Goal: Task Accomplishment & Management: Complete application form

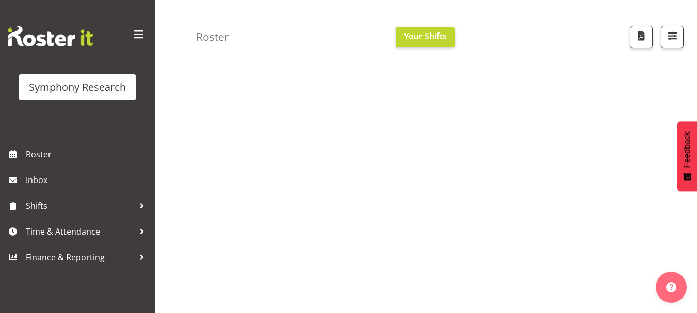
scroll to position [159, 0]
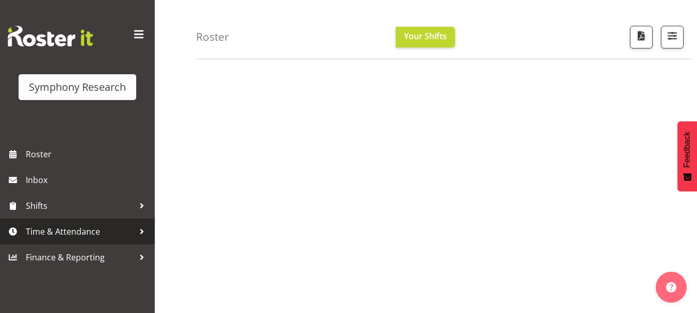
click at [60, 234] on span "Time & Attendance" at bounding box center [80, 231] width 108 height 15
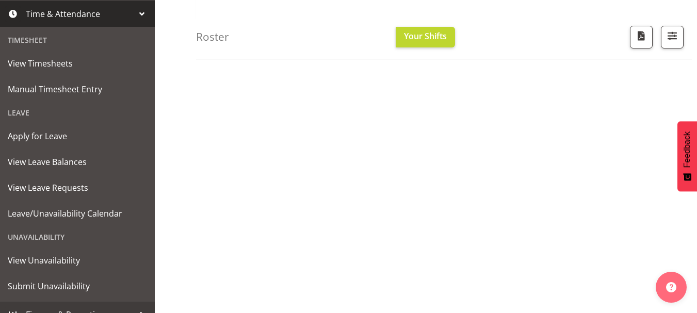
scroll to position [232, 0]
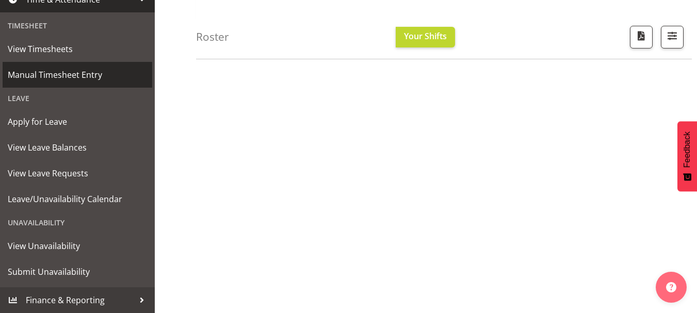
click at [68, 76] on span "Manual Timesheet Entry" at bounding box center [77, 74] width 139 height 15
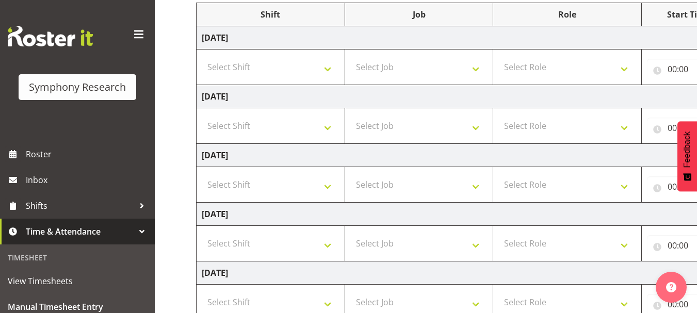
scroll to position [137, 0]
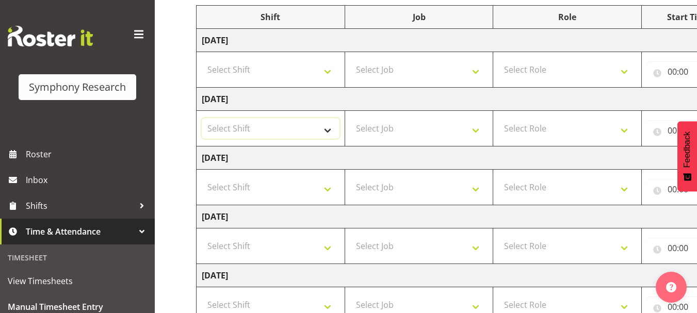
click at [329, 130] on select "Select Shift !!Weekend Residential (Roster IT Shift Label) *Business 9/10am ~ 4…" at bounding box center [271, 128] width 138 height 21
select select "48116"
click at [202, 118] on select "Select Shift !!Weekend Residential (Roster IT Shift Label) *Business 9/10am ~ 4…" at bounding box center [271, 128] width 138 height 21
click at [477, 132] on select "Select Job 550060 IF Admin 553492 World Poll Aus Wave 2 Main 2025 553493 World …" at bounding box center [419, 128] width 138 height 21
select select "10527"
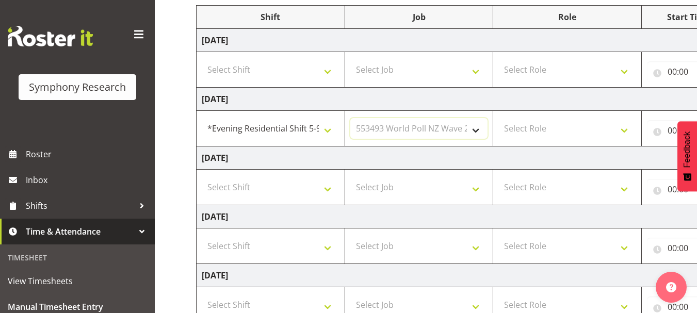
click at [350, 118] on select "Select Job 550060 IF Admin 553492 World Poll Aus Wave 2 Main 2025 553493 World …" at bounding box center [419, 128] width 138 height 21
click at [623, 133] on select "Select Role Briefing Interviewing" at bounding box center [567, 128] width 138 height 21
select select "47"
click at [498, 118] on select "Select Role Briefing Interviewing" at bounding box center [567, 128] width 138 height 21
click at [574, 159] on td "Wednesday 3rd September 2025" at bounding box center [558, 158] width 722 height 23
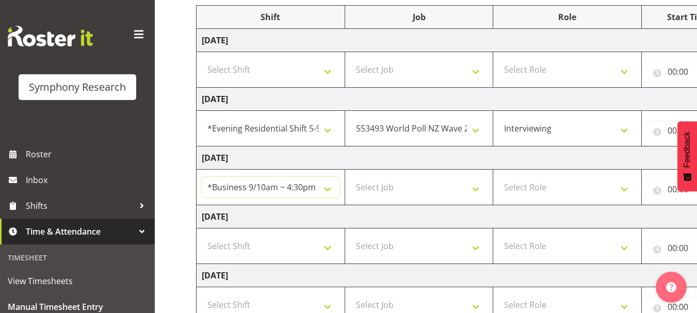
select select "17154"
click at [651, 140] on input "00:00" at bounding box center [688, 130] width 83 height 21
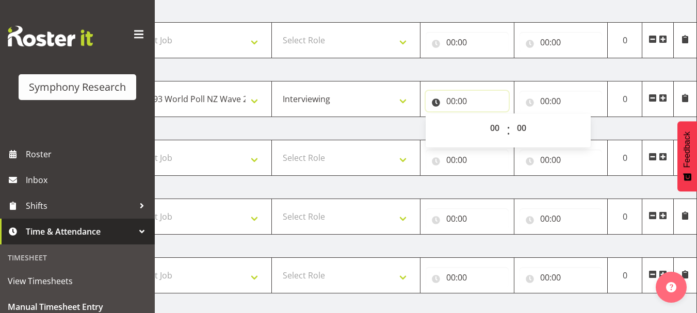
scroll to position [166, 0]
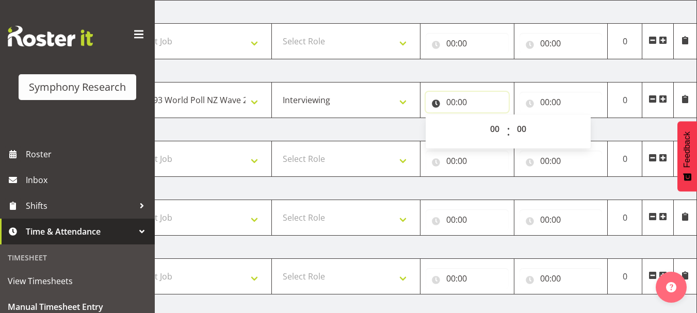
click at [450, 102] on input "00:00" at bounding box center [467, 102] width 83 height 21
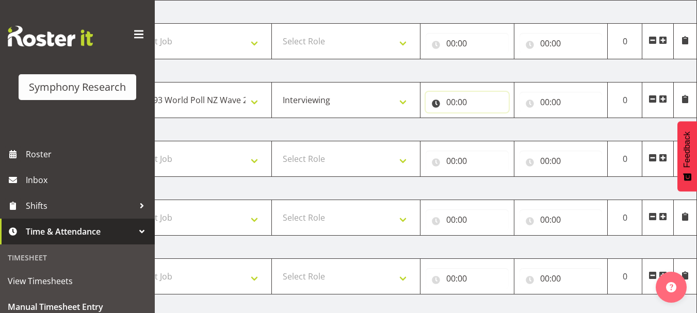
click at [450, 104] on input "00:00" at bounding box center [467, 102] width 83 height 21
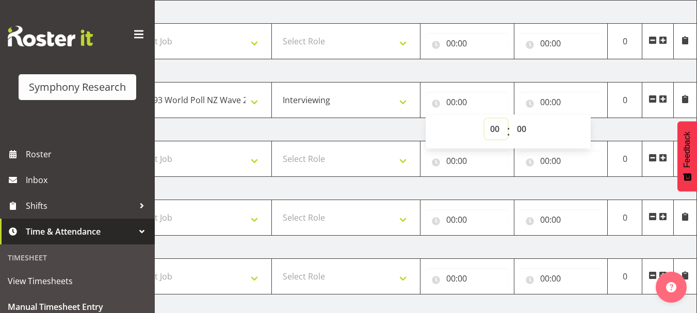
click at [493, 127] on select "00 01 02 03 04 05 06 07 08 09 10 11 12 13 14 15 16 17 18 19 20 21 22 23" at bounding box center [495, 129] width 23 height 21
select select "17"
click at [484, 119] on select "00 01 02 03 04 05 06 07 08 09 10 11 12 13 14 15 16 17 18 19 20 21 22 23" at bounding box center [495, 129] width 23 height 21
type input "17:00"
click at [543, 104] on input "00:00" at bounding box center [560, 102] width 83 height 21
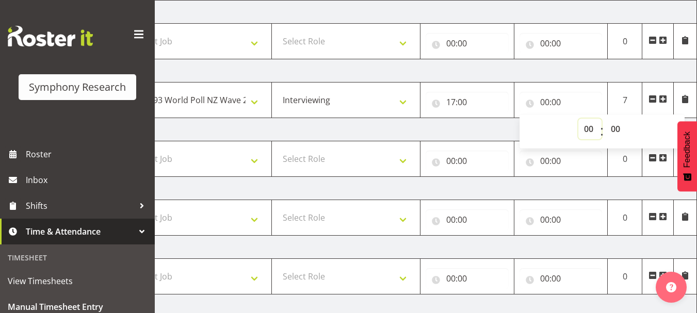
click at [590, 131] on select "00 01 02 03 04 05 06 07 08 09 10 11 12 13 14 15 16 17 18 19 20 21 22 23" at bounding box center [589, 129] width 23 height 21
select select "21"
click at [578, 119] on select "00 01 02 03 04 05 06 07 08 09 10 11 12 13 14 15 16 17 18 19 20 21 22 23" at bounding box center [589, 129] width 23 height 21
type input "21:00"
click at [446, 129] on td "Wednesday 3rd September 2025" at bounding box center [336, 129] width 722 height 23
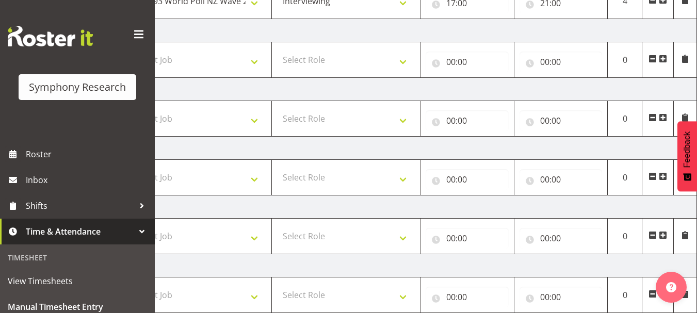
scroll to position [330, 0]
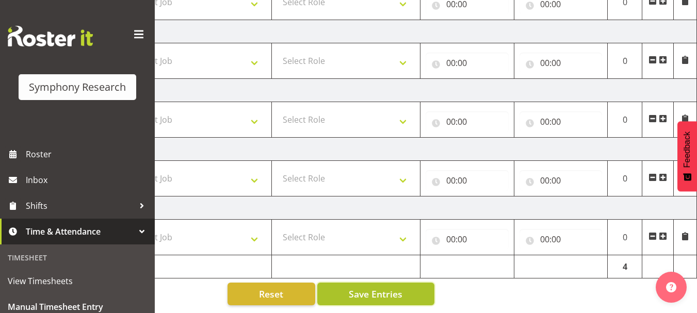
click at [384, 287] on span "Save Entries" at bounding box center [376, 293] width 54 height 13
select select
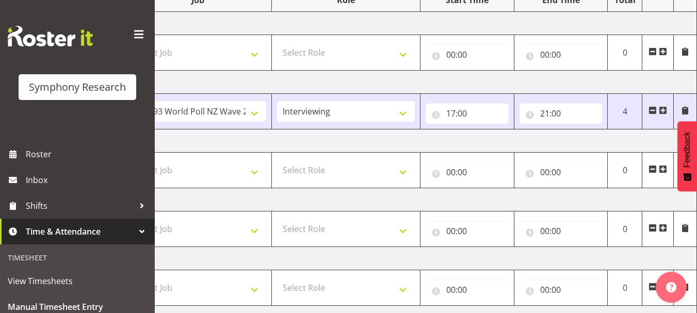
scroll to position [151, 0]
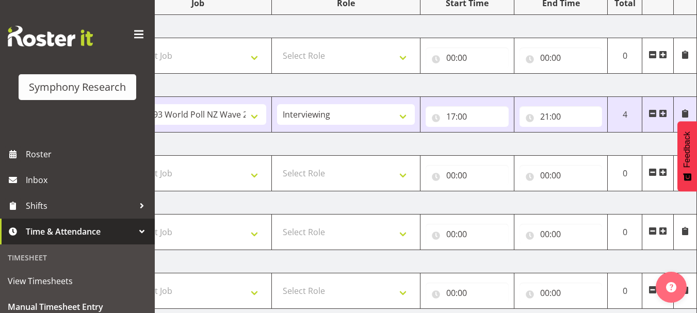
click at [579, 142] on td "Wednesday 3rd September 2025" at bounding box center [336, 144] width 722 height 23
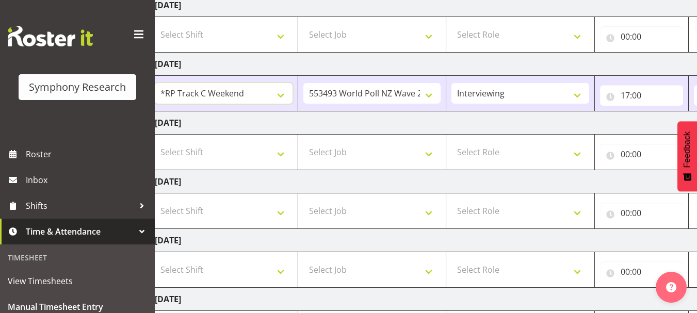
scroll to position [173, 0]
click at [399, 65] on td "Tuesday 2nd September 2025" at bounding box center [511, 63] width 722 height 23
click at [283, 94] on select "!!Weekend Residential (Roster IT Shift Label) *Business 9/10am ~ 4:30pm *Busine…" at bounding box center [224, 92] width 138 height 21
select select "48116"
click at [155, 82] on select "!!Weekend Residential (Roster IT Shift Label) *Business 9/10am ~ 4:30pm *Busine…" at bounding box center [224, 92] width 138 height 21
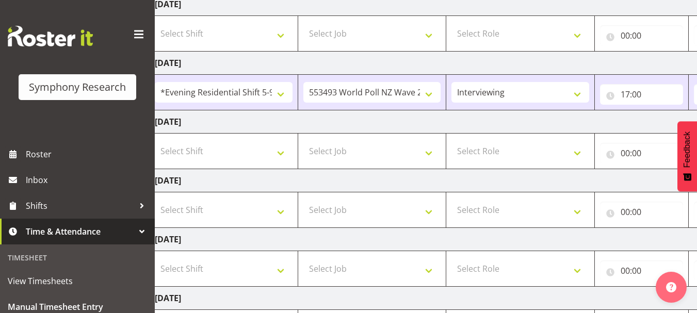
click at [519, 126] on td "Wednesday 3rd September 2025" at bounding box center [511, 121] width 722 height 23
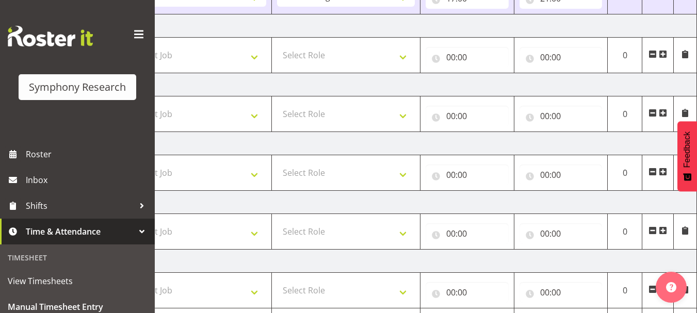
scroll to position [330, 0]
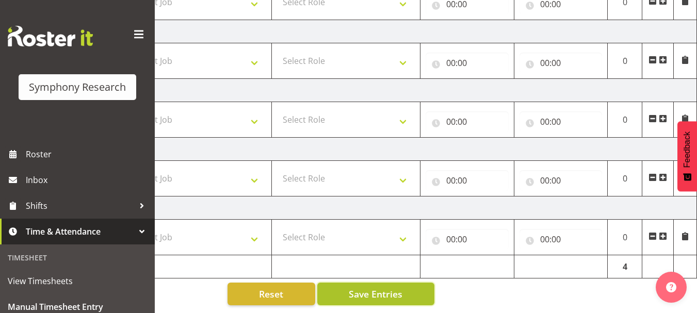
click at [369, 288] on span "Save Entries" at bounding box center [376, 293] width 54 height 13
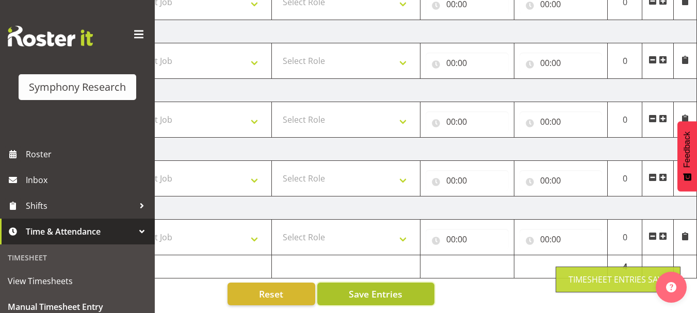
click at [369, 288] on span "Save Entries" at bounding box center [376, 293] width 54 height 13
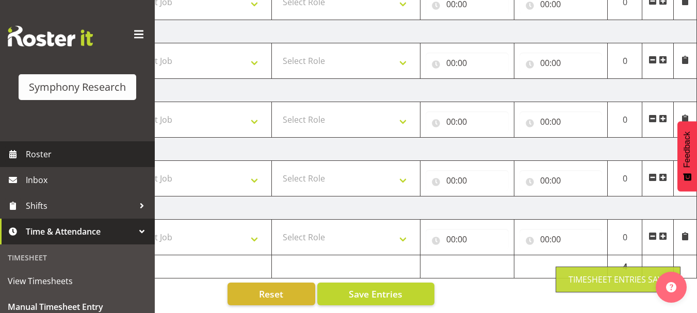
click at [37, 158] on span "Roster" at bounding box center [88, 154] width 124 height 15
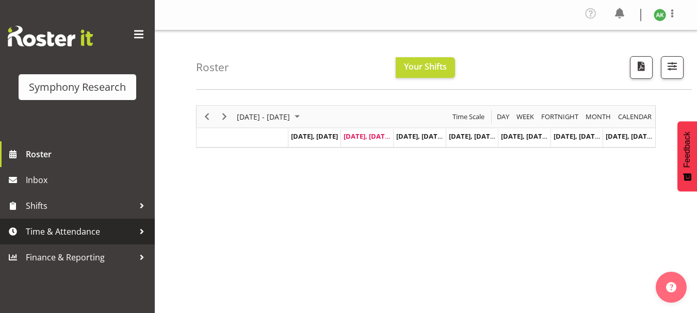
click at [56, 230] on span "Time & Attendance" at bounding box center [80, 231] width 108 height 15
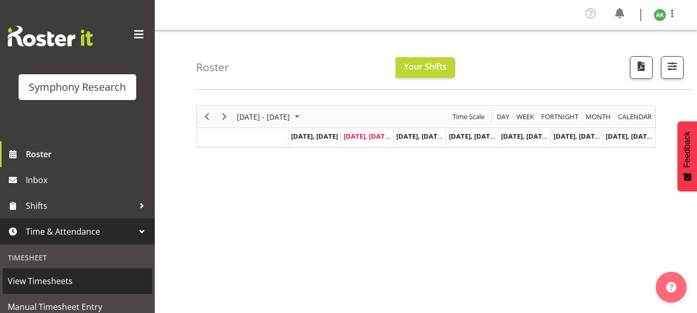
click at [50, 282] on span "View Timesheets" at bounding box center [77, 280] width 139 height 15
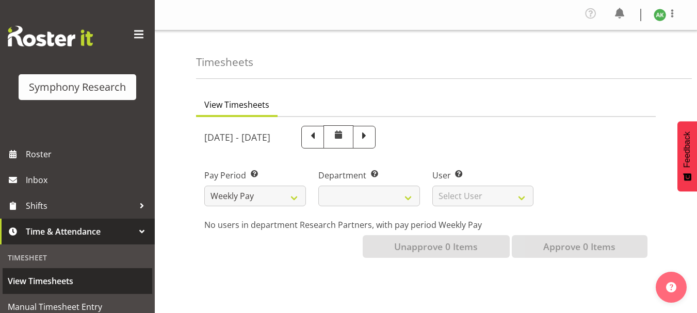
select select
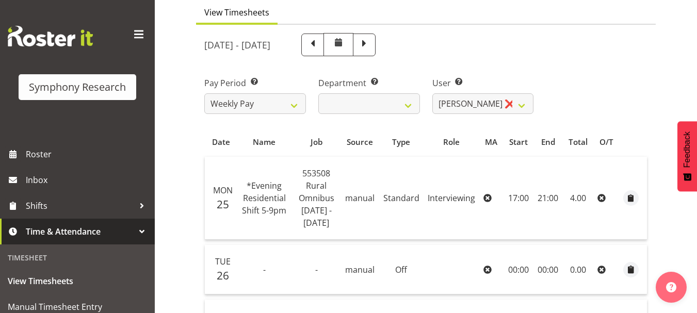
scroll to position [93, 0]
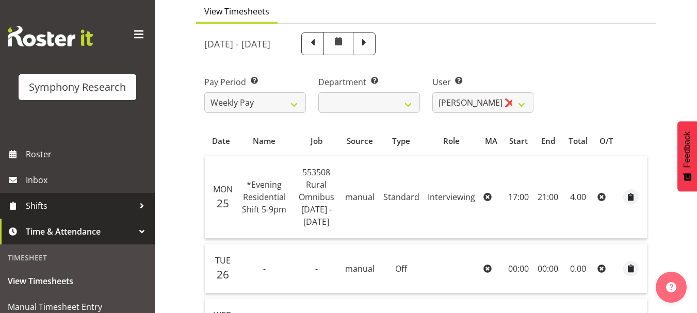
click at [39, 208] on span "Shifts" at bounding box center [80, 205] width 108 height 15
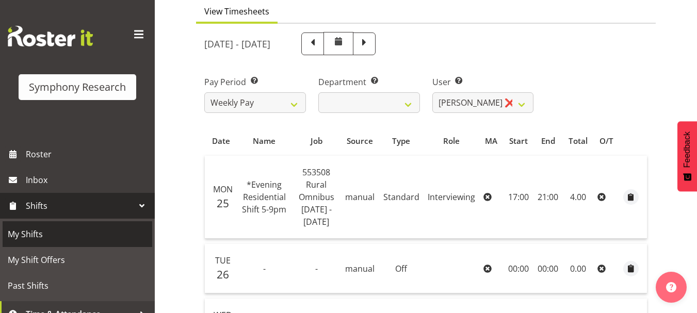
click at [23, 229] on span "My Shifts" at bounding box center [77, 233] width 139 height 15
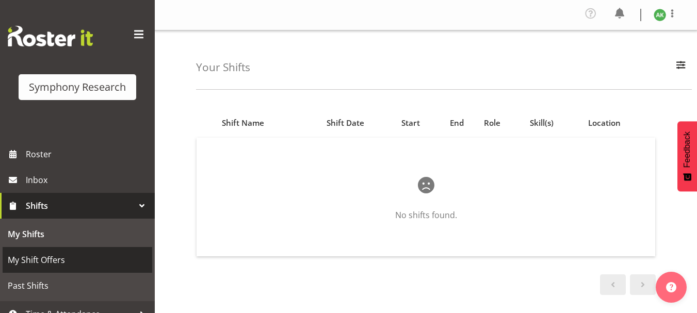
click at [39, 258] on span "My Shift Offers" at bounding box center [77, 259] width 139 height 15
